Goal: Navigation & Orientation: Find specific page/section

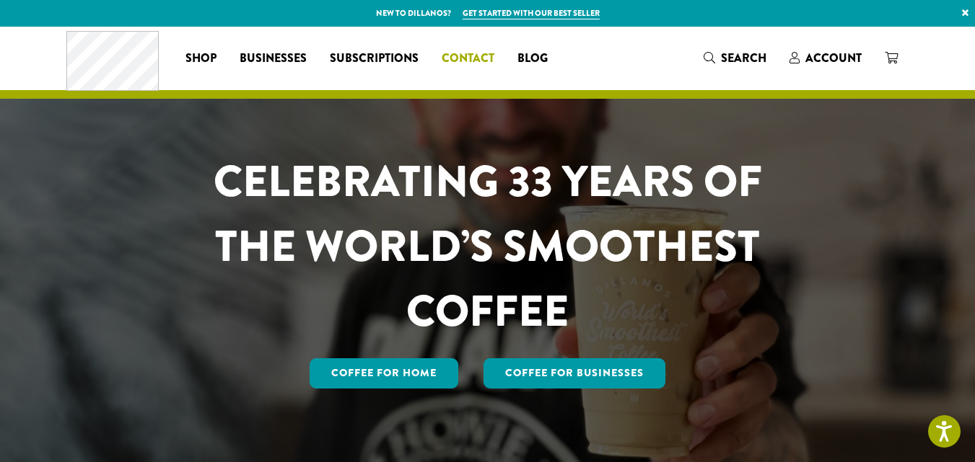
click at [462, 56] on span "Contact" at bounding box center [467, 59] width 53 height 18
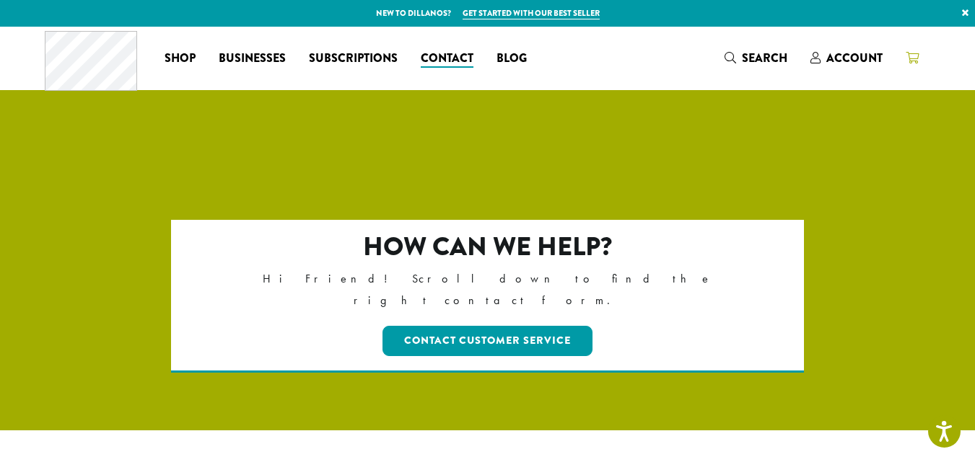
click at [913, 62] on icon at bounding box center [911, 58] width 13 height 12
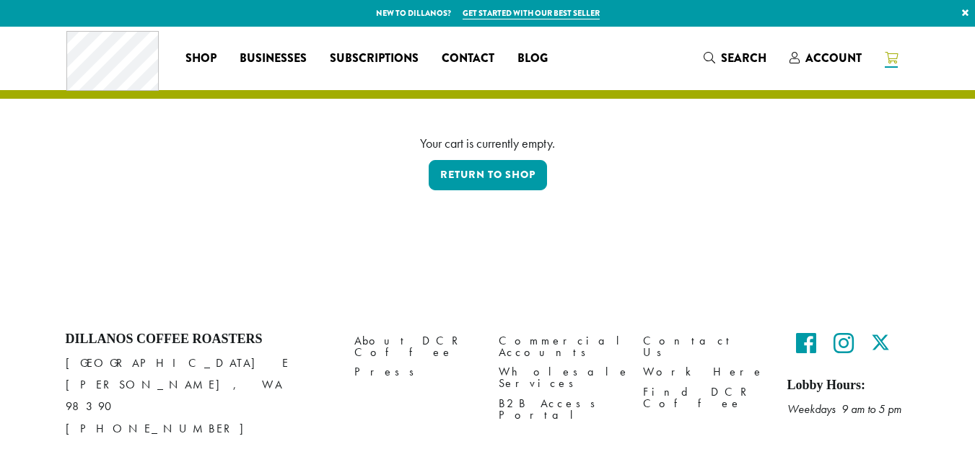
scroll to position [32, 0]
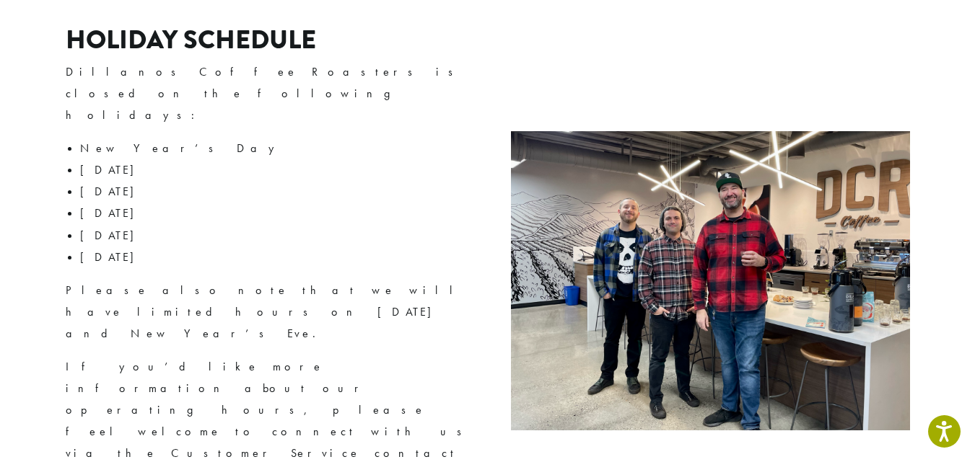
scroll to position [2588, 0]
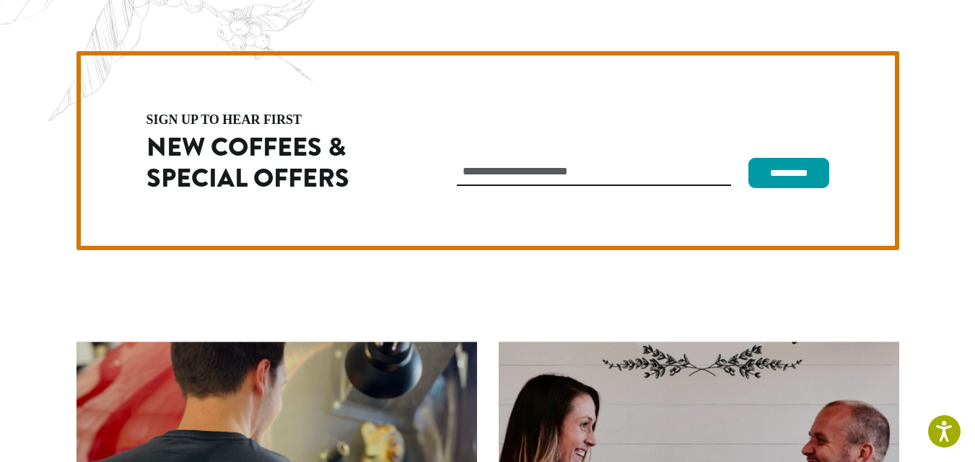
scroll to position [4076, 0]
